Goal: Information Seeking & Learning: Learn about a topic

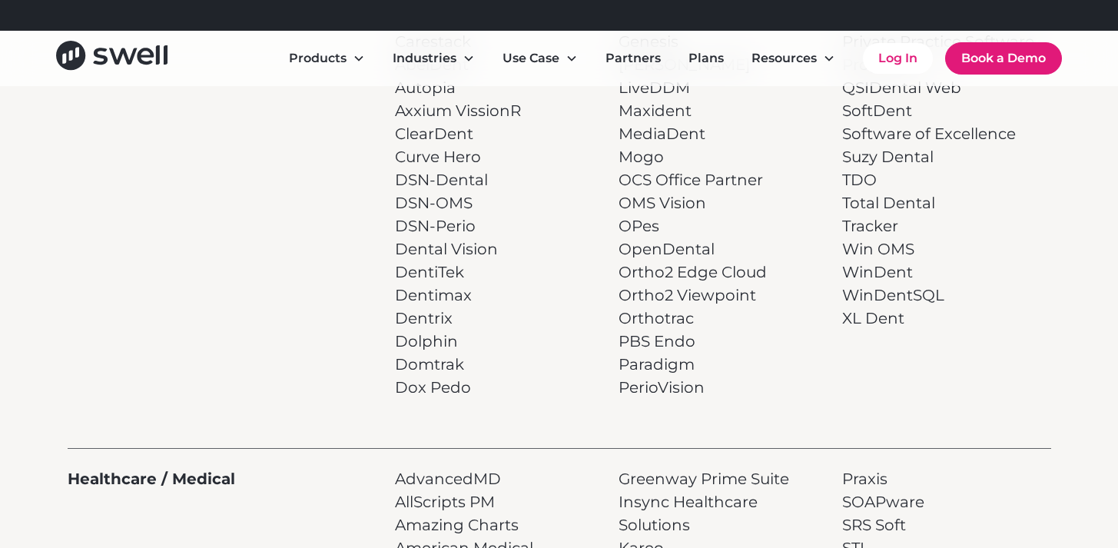
scroll to position [547, 0]
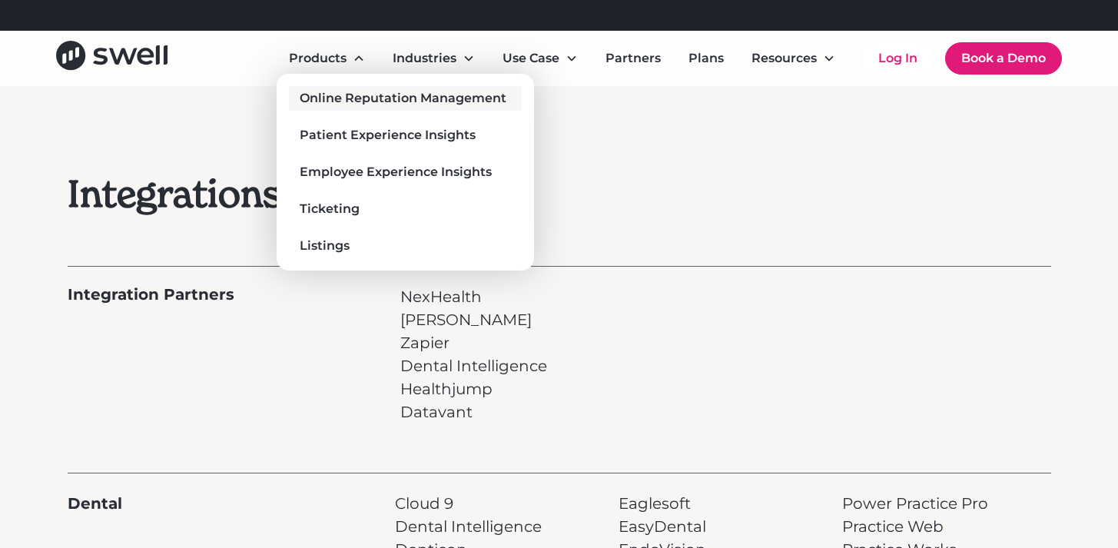
click at [335, 98] on div "Online Reputation Management" at bounding box center [403, 98] width 207 height 18
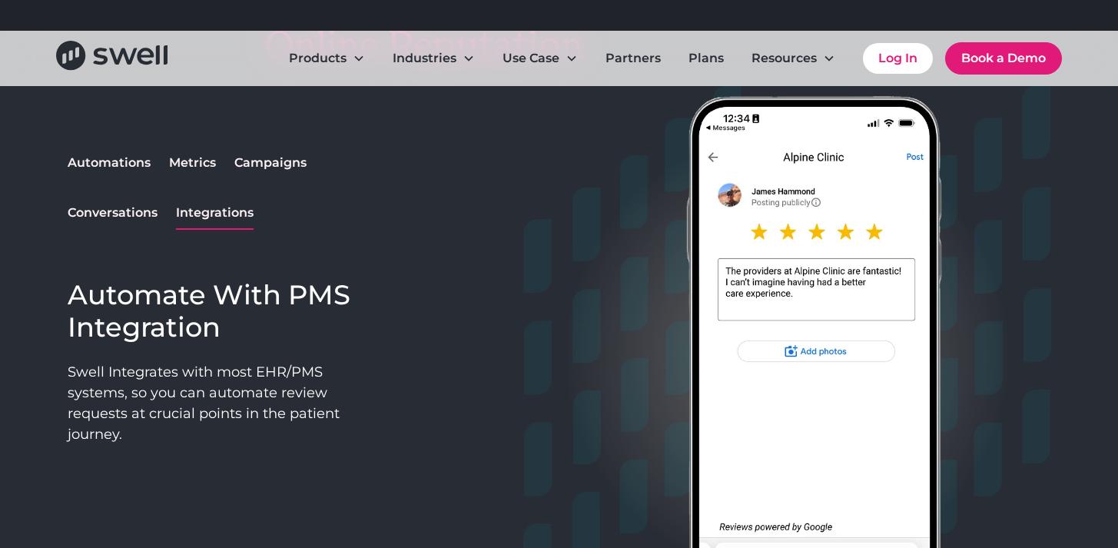
scroll to position [1314, 0]
